Goal: Task Accomplishment & Management: Manage account settings

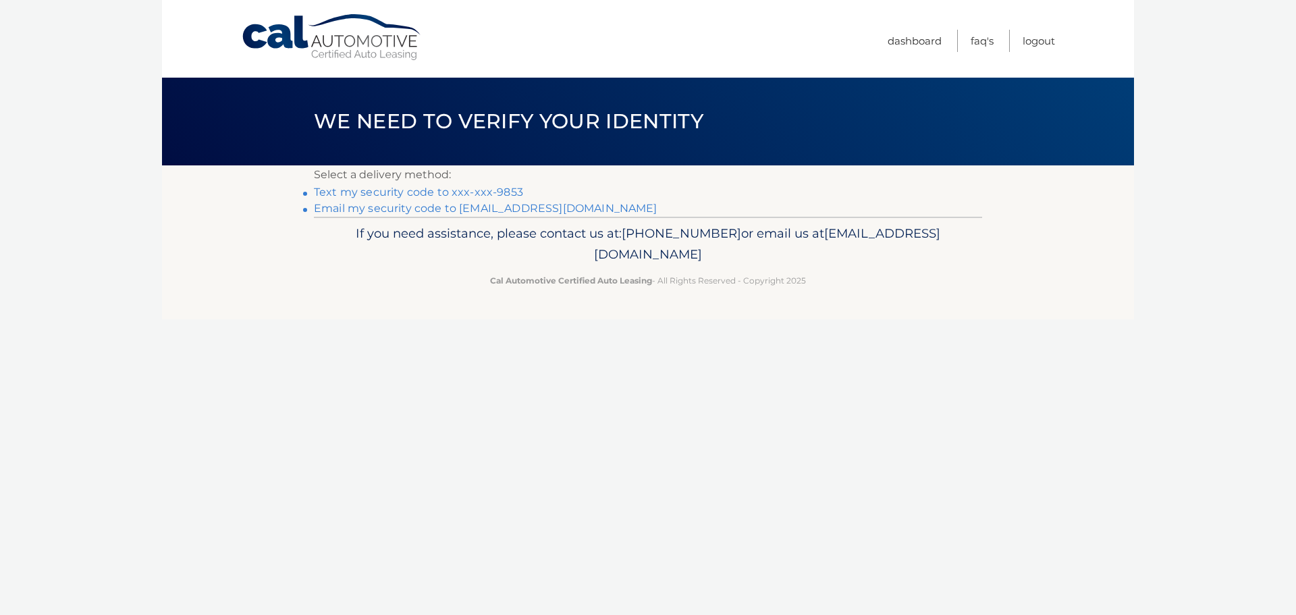
click at [448, 194] on link "Text my security code to xxx-xxx-9853" at bounding box center [418, 192] width 209 height 13
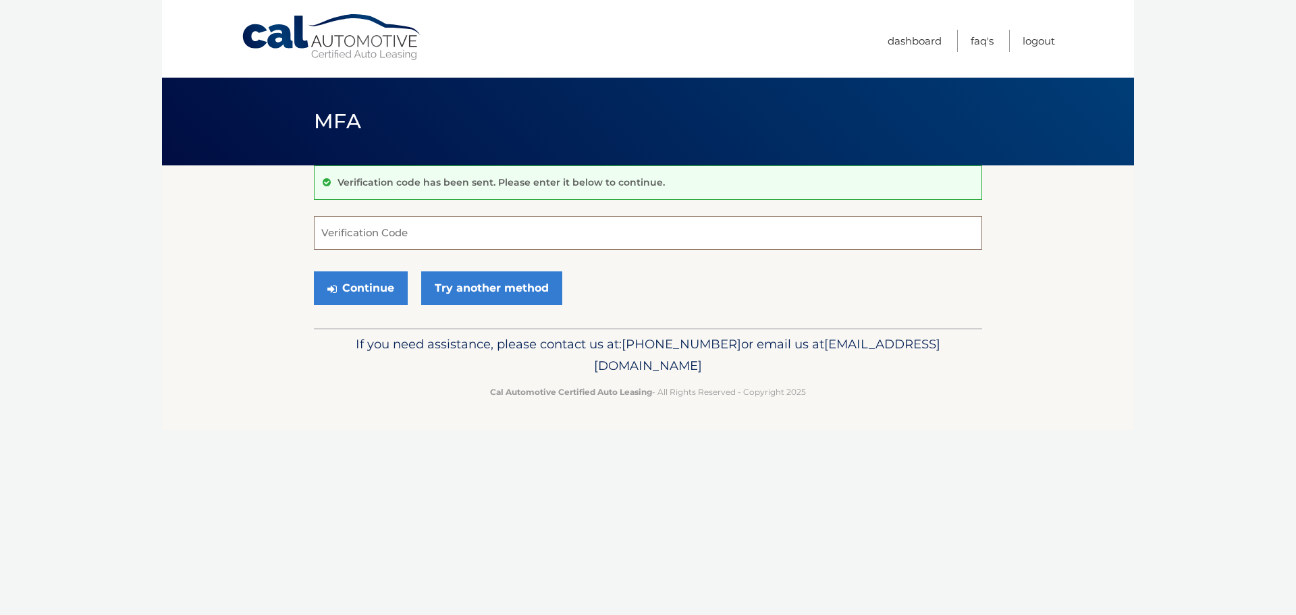
click at [426, 234] on input "Verification Code" at bounding box center [648, 233] width 668 height 34
type input "249587"
click at [314, 271] on button "Continue" at bounding box center [361, 288] width 94 height 34
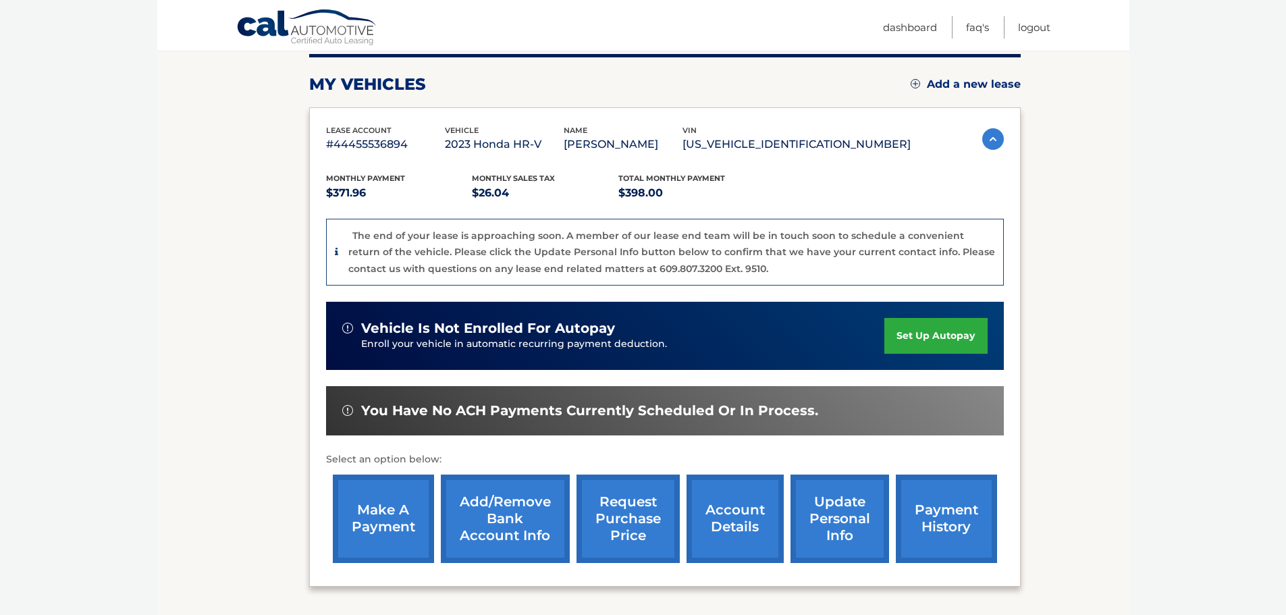
scroll to position [202, 0]
